Goal: Entertainment & Leisure: Consume media (video, audio)

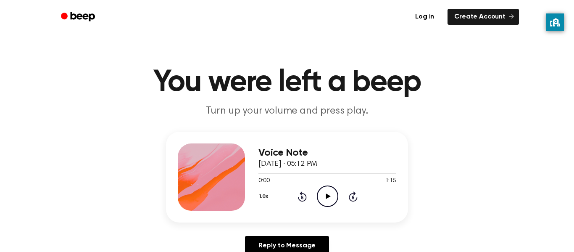
click at [332, 196] on icon "Play Audio" at bounding box center [327, 195] width 21 height 21
click at [351, 196] on icon "Skip 5 seconds" at bounding box center [352, 196] width 9 height 11
click at [350, 197] on icon "Skip 5 seconds" at bounding box center [352, 196] width 9 height 11
drag, startPoint x: 327, startPoint y: 171, endPoint x: 404, endPoint y: 151, distance: 78.6
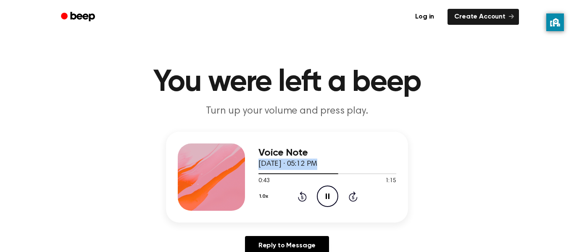
click at [404, 151] on div "Voice Note [DATE] · 05:12 PM 0:43 1:15 Your browser does not support the [objec…" at bounding box center [287, 177] width 242 height 91
click at [351, 198] on icon "Skip 5 seconds" at bounding box center [352, 196] width 9 height 11
click at [299, 196] on icon "Rewind 5 seconds" at bounding box center [302, 196] width 9 height 11
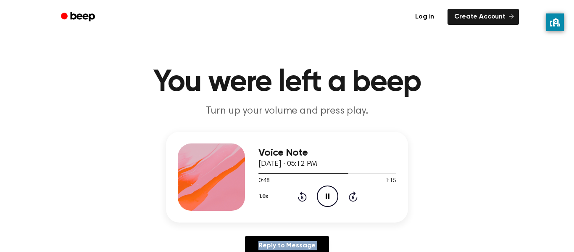
click at [299, 196] on icon "Rewind 5 seconds" at bounding box center [302, 196] width 9 height 11
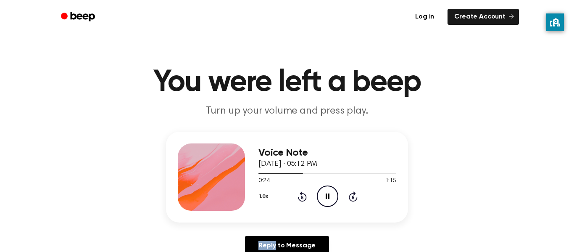
click at [299, 196] on icon "Rewind 5 seconds" at bounding box center [302, 196] width 9 height 11
click at [299, 195] on icon "Rewind 5 seconds" at bounding box center [302, 196] width 9 height 11
